Goal: Information Seeking & Learning: Get advice/opinions

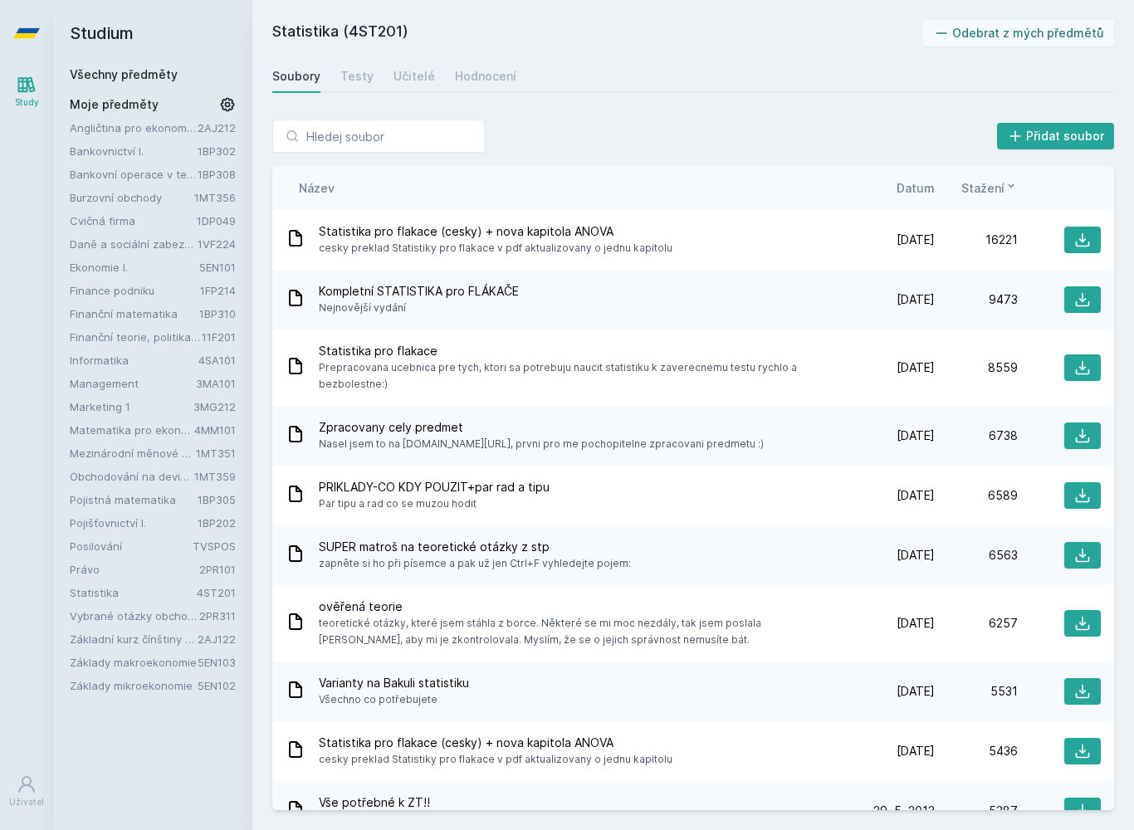
click at [457, 85] on link "Hodnocení" at bounding box center [485, 76] width 61 height 33
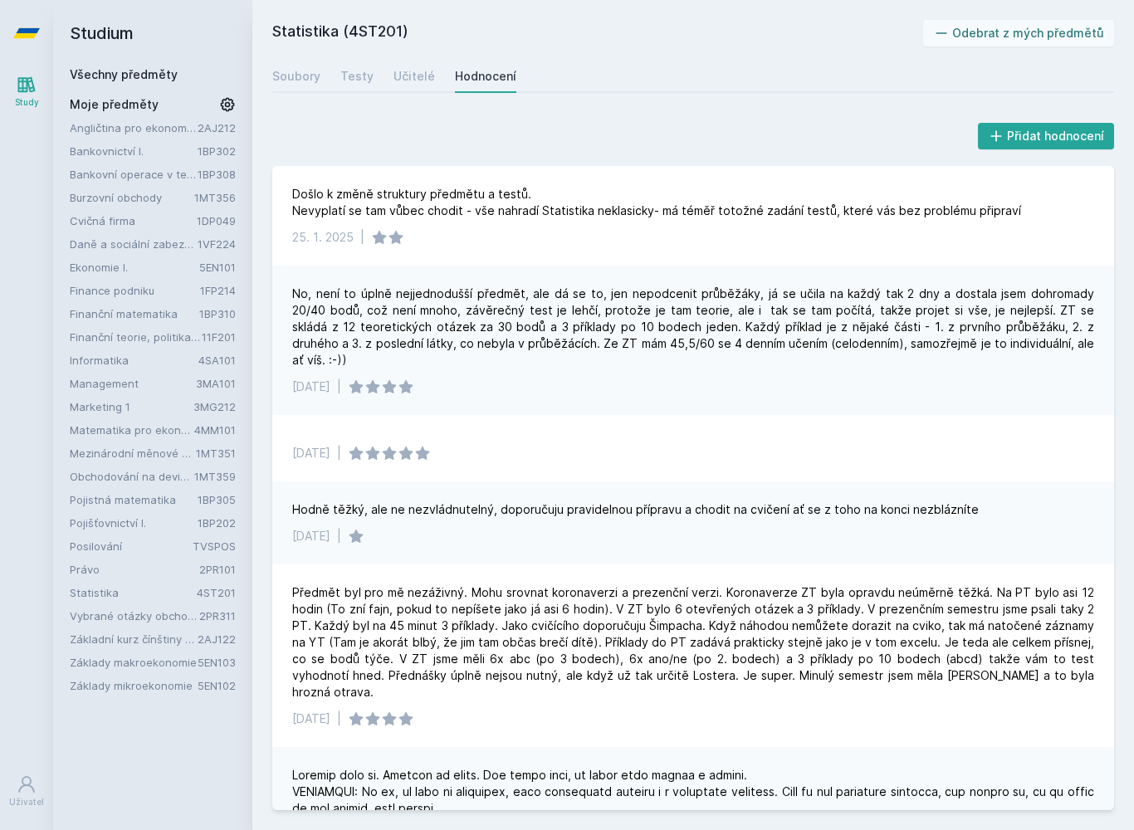
click at [425, 90] on link "Učitelé" at bounding box center [413, 76] width 41 height 33
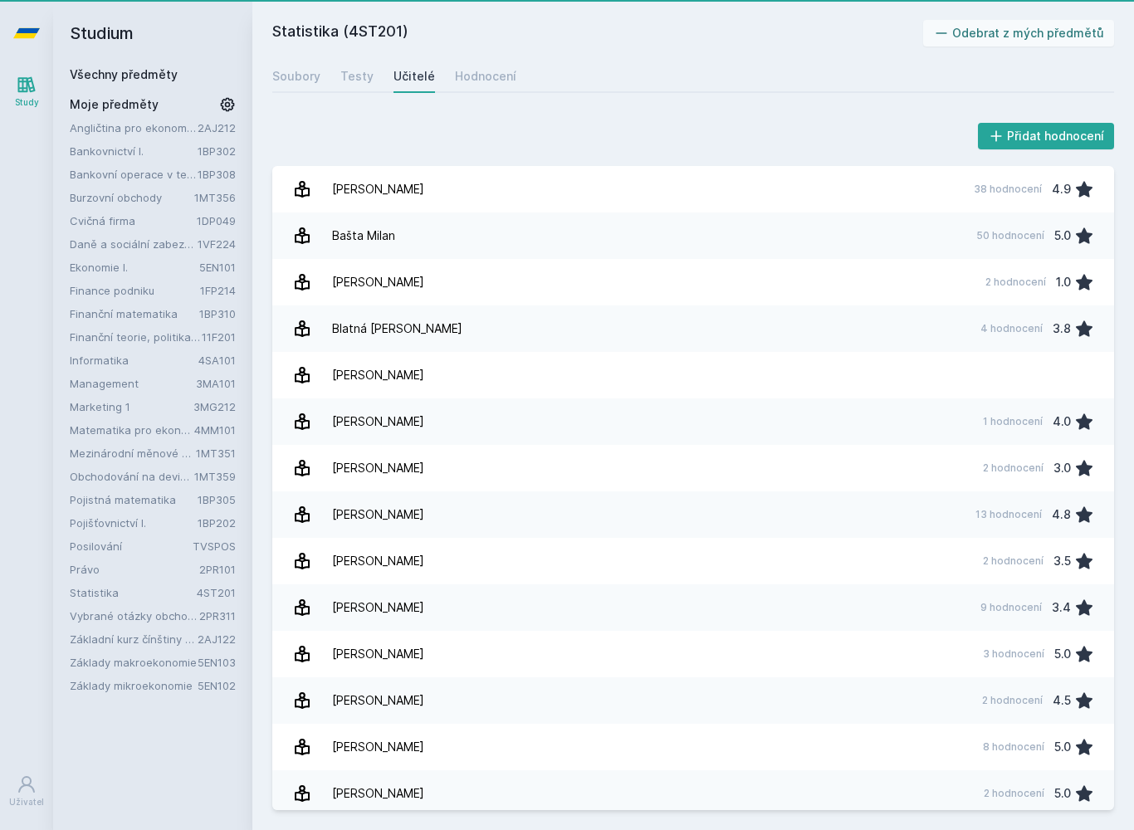
click at [420, 76] on div "Učitelé" at bounding box center [413, 76] width 41 height 17
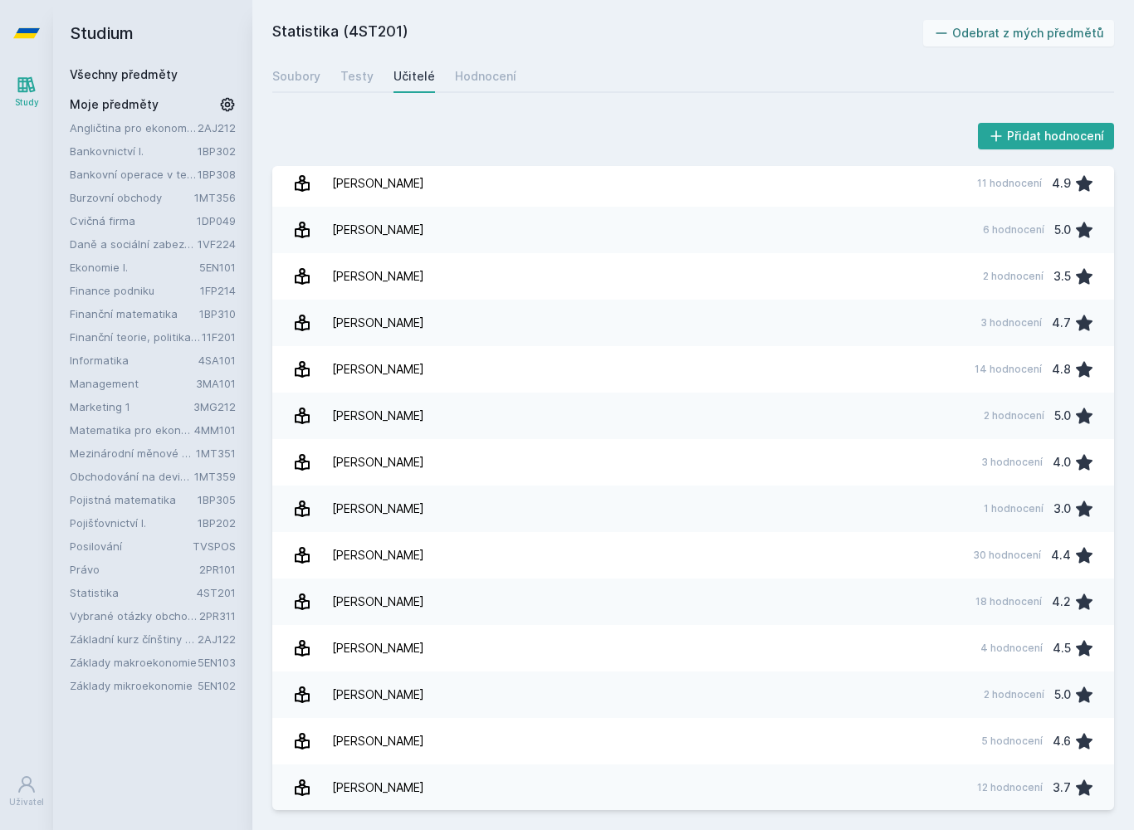
scroll to position [935, 0]
click at [523, 367] on link "[PERSON_NAME] 14 hodnocení 4.8" at bounding box center [693, 369] width 842 height 46
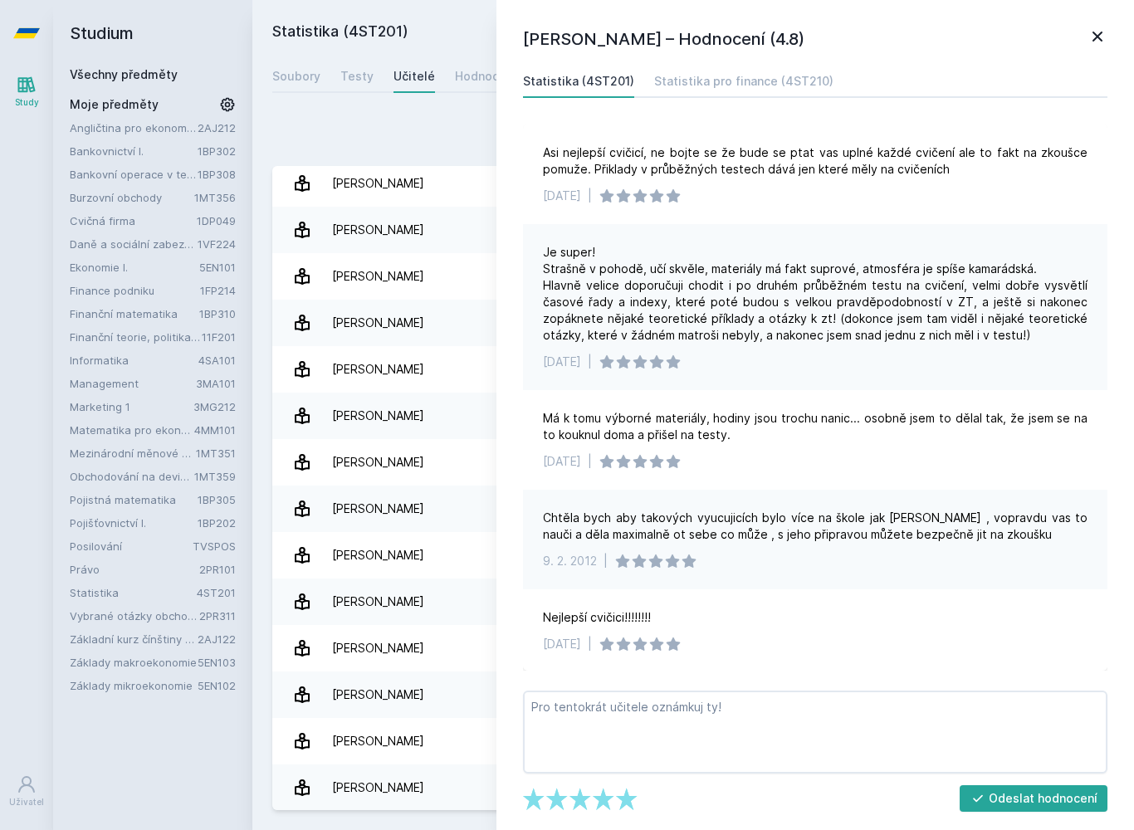
click at [272, 788] on link "[PERSON_NAME] 12 hodnocení 3.7" at bounding box center [693, 787] width 842 height 46
